Goal: Download file/media

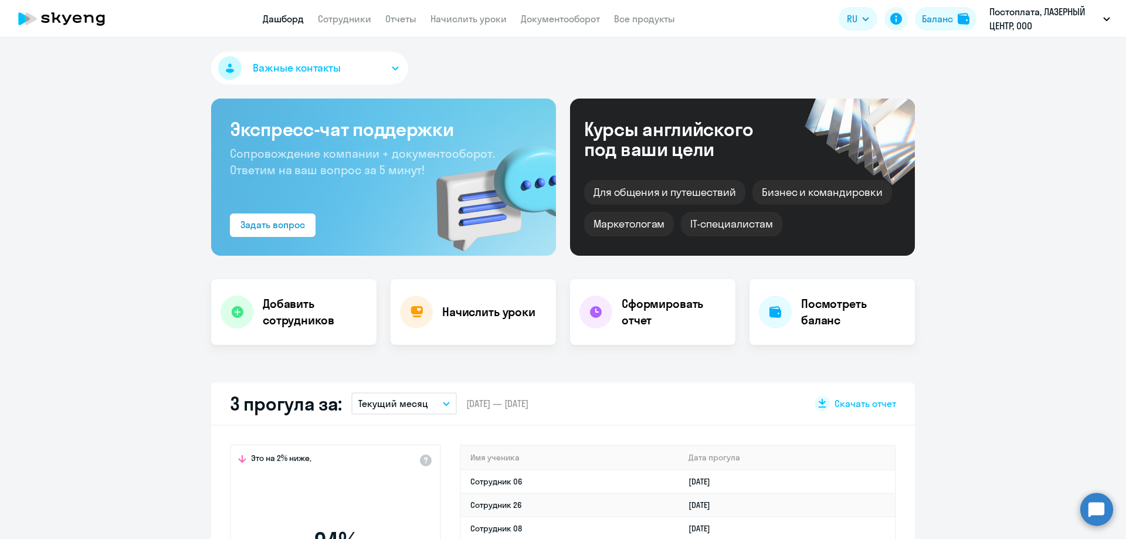
select select "30"
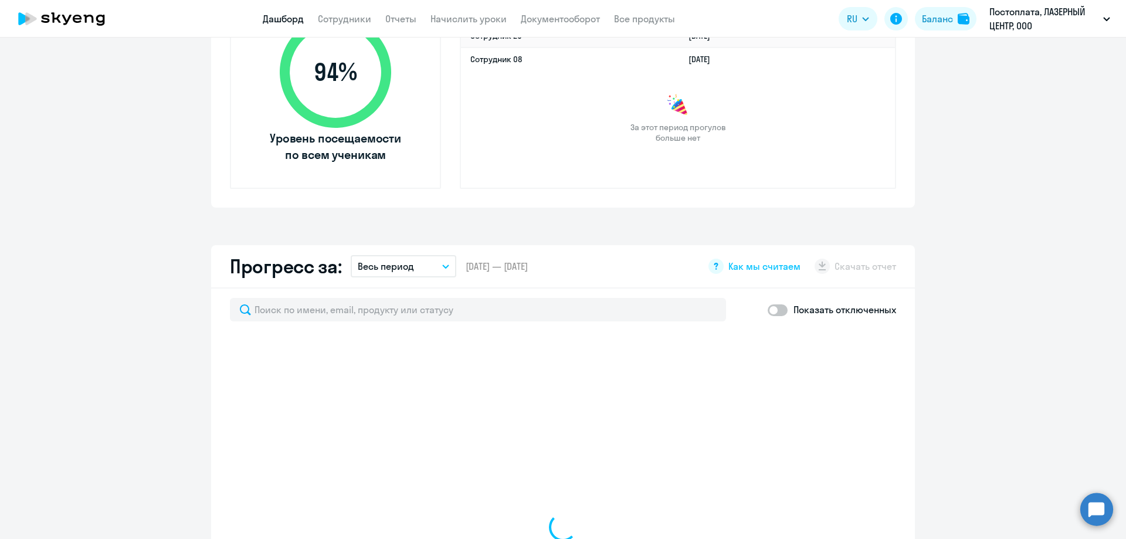
scroll to position [586, 0]
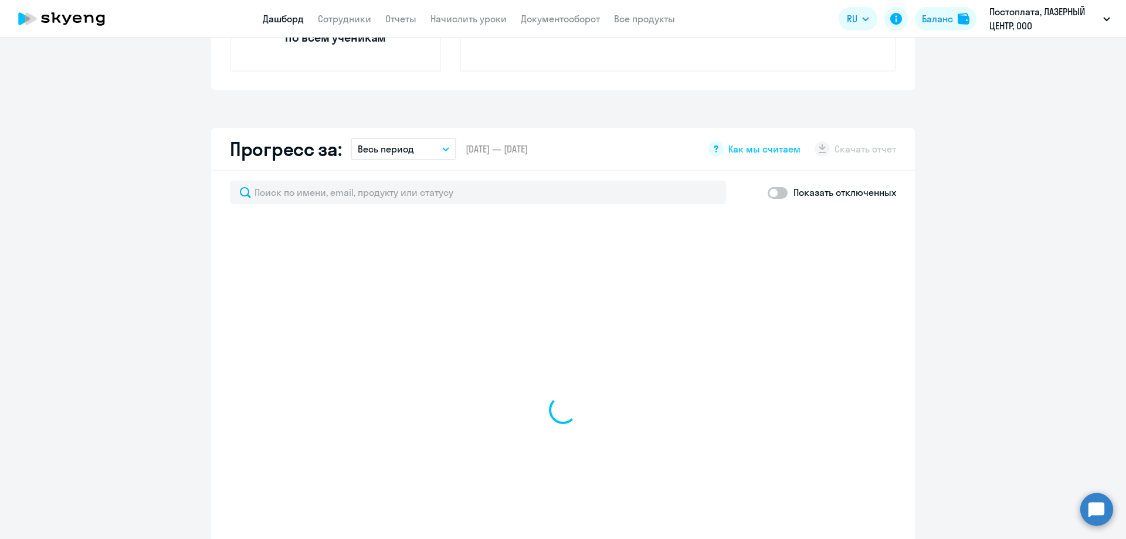
select select "30"
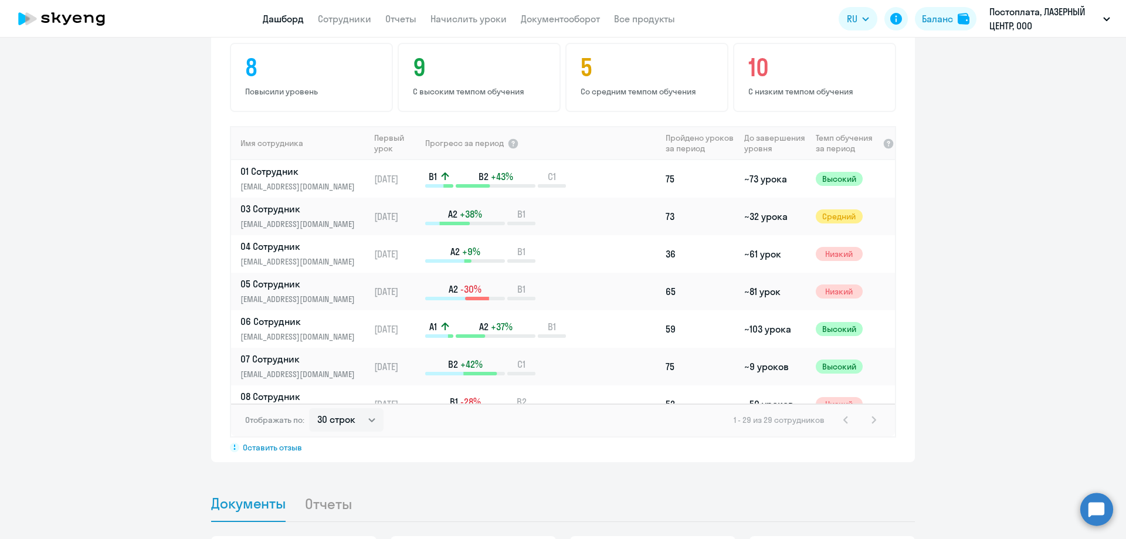
scroll to position [949, 0]
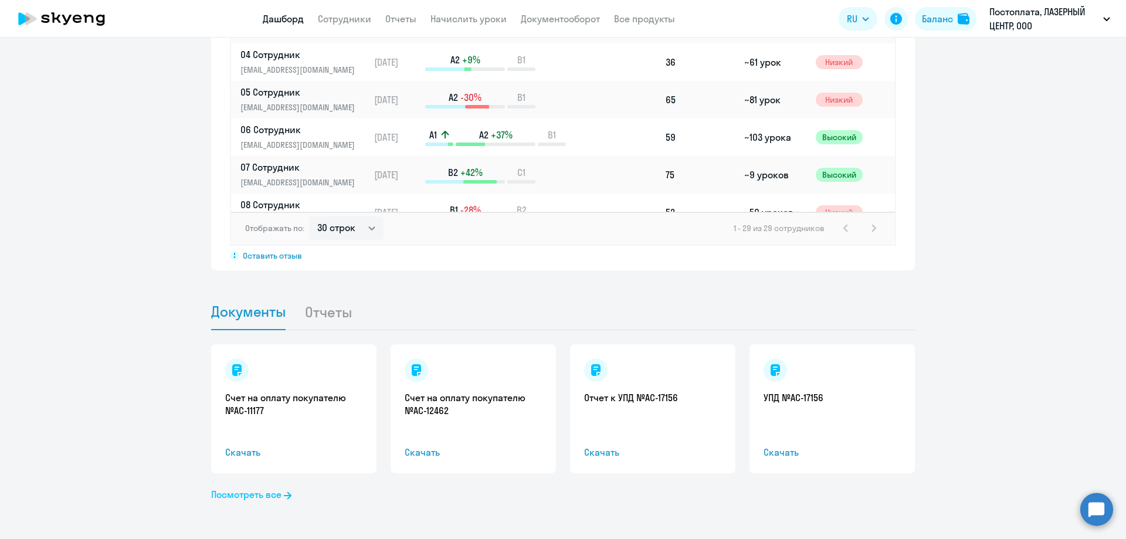
click at [274, 496] on link "Посмотреть все" at bounding box center [251, 494] width 80 height 14
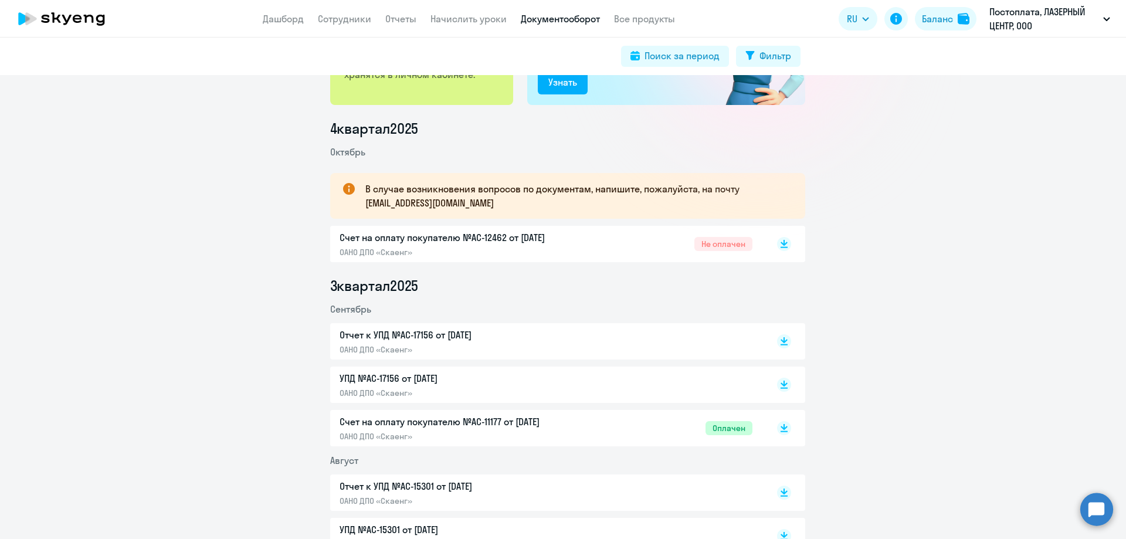
scroll to position [176, 0]
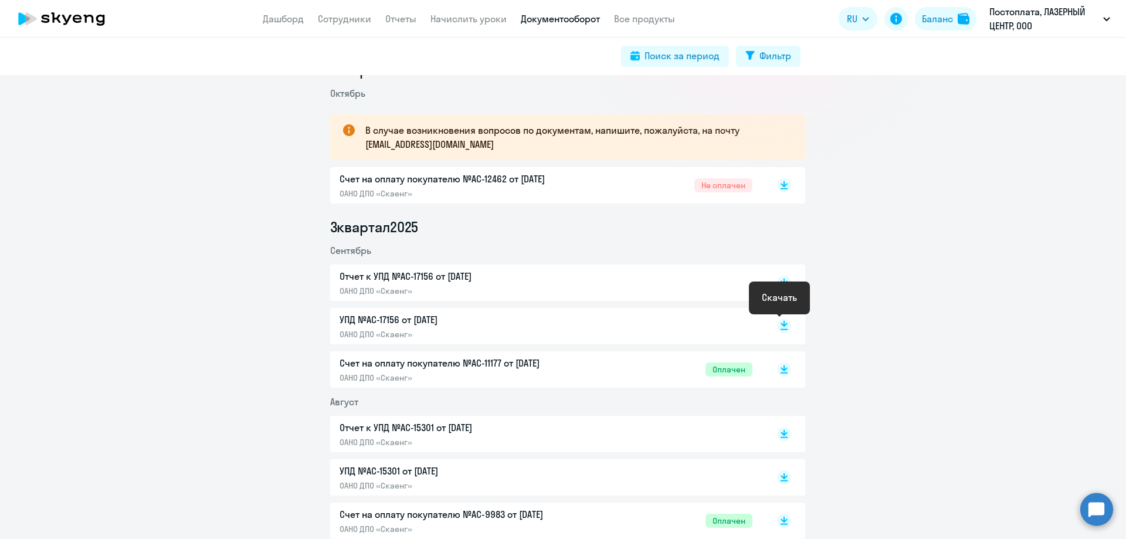
click at [777, 326] on rect at bounding box center [784, 326] width 14 height 14
click at [781, 286] on icon at bounding box center [784, 286] width 7 height 1
click at [781, 183] on icon at bounding box center [784, 183] width 7 height 6
